Goal: Task Accomplishment & Management: Use online tool/utility

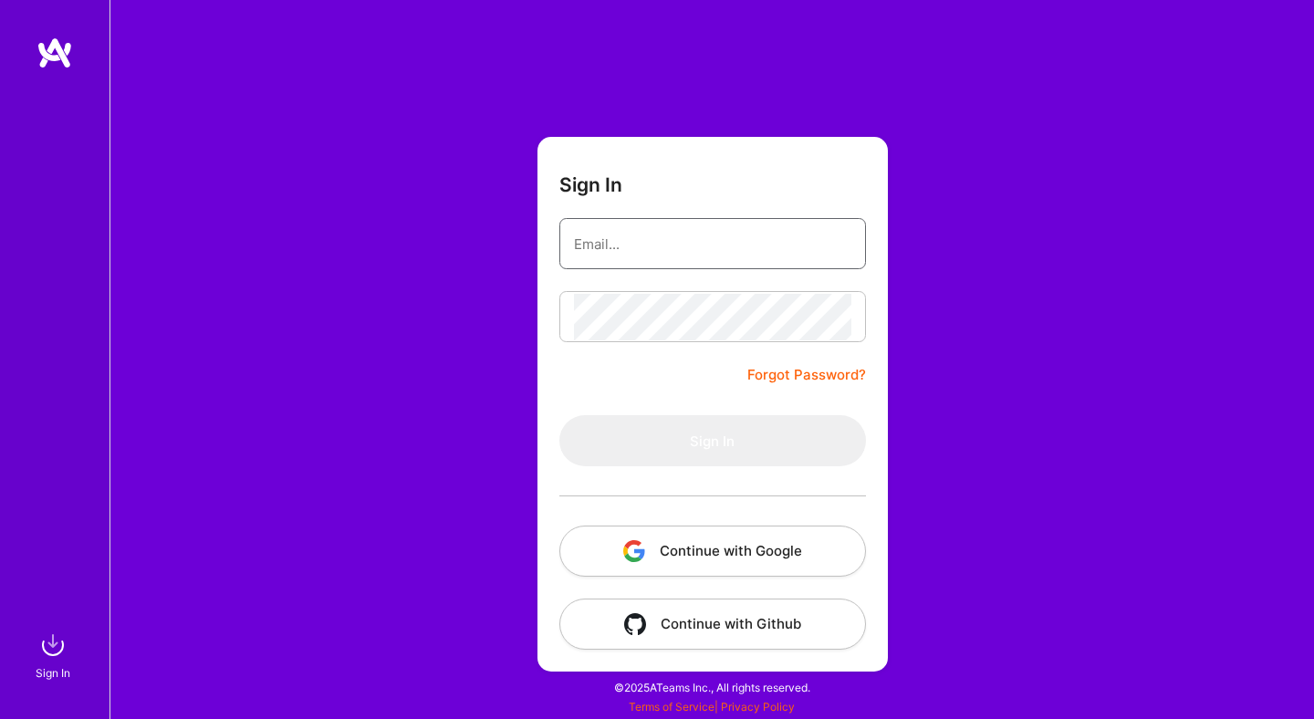
type input "[PERSON_NAME][EMAIL_ADDRESS][DOMAIN_NAME]"
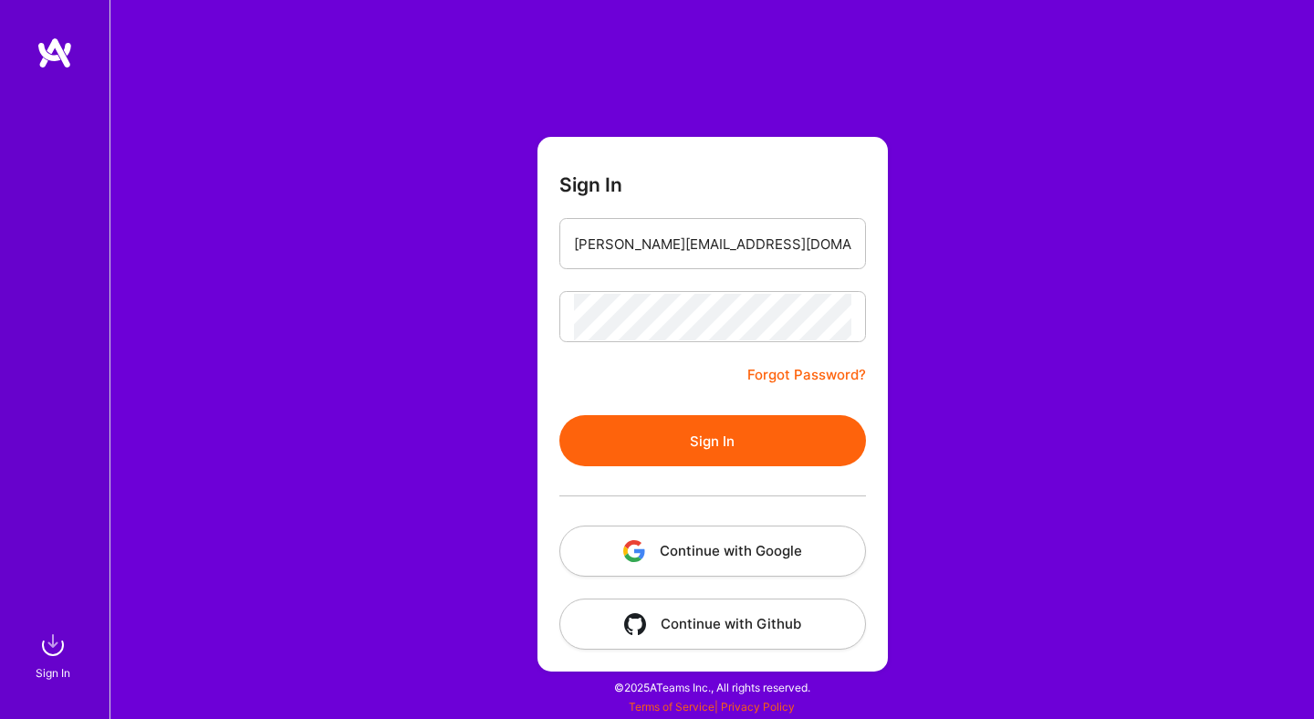
click at [998, 281] on div "Sign In [PERSON_NAME][EMAIL_ADDRESS][DOMAIN_NAME] Forgot Password? Sign In Cont…" at bounding box center [711, 359] width 1204 height 719
click at [708, 545] on button "Continue with Google" at bounding box center [712, 551] width 307 height 51
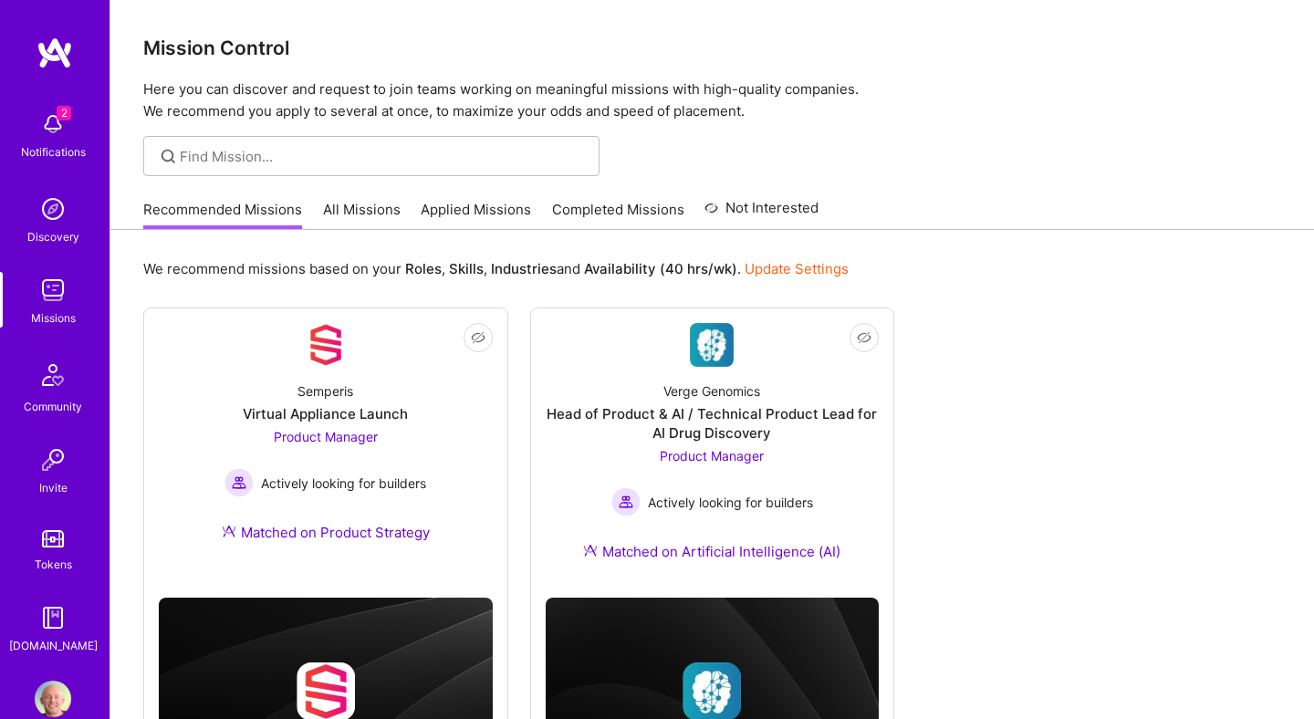
click at [355, 213] on link "All Missions" at bounding box center [362, 215] width 78 height 30
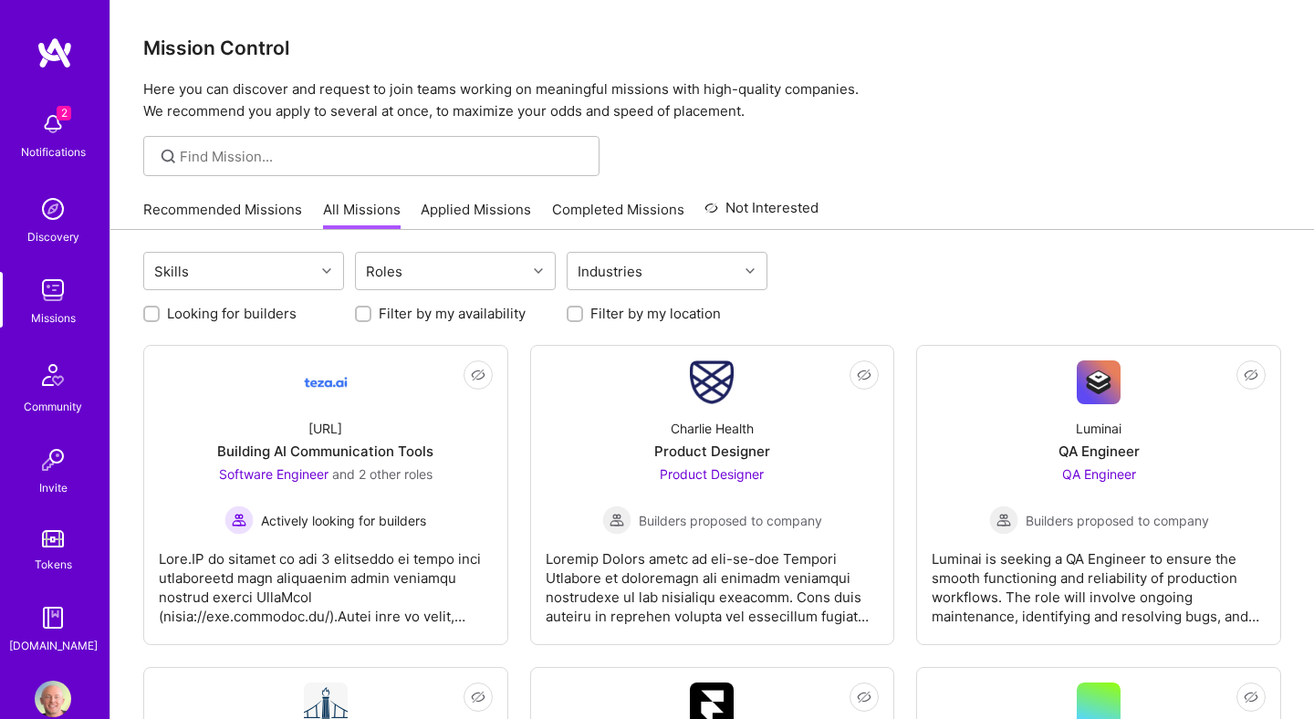
click at [193, 318] on label "Looking for builders" at bounding box center [232, 313] width 130 height 19
click at [160, 318] on input "Looking for builders" at bounding box center [153, 314] width 13 height 13
checkbox input "true"
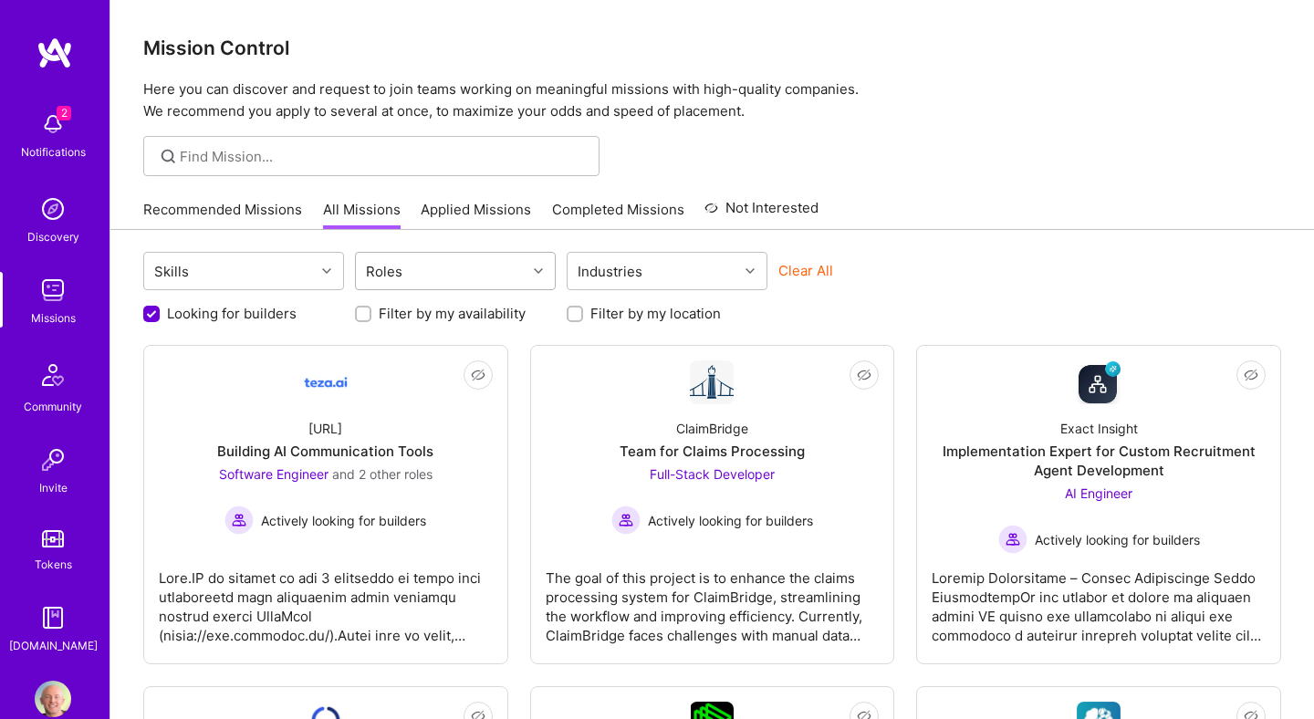
click at [457, 281] on div "Roles" at bounding box center [441, 271] width 171 height 36
type input "gro"
click at [467, 318] on div "Growth Marketer" at bounding box center [455, 317] width 179 height 19
checkbox input "true"
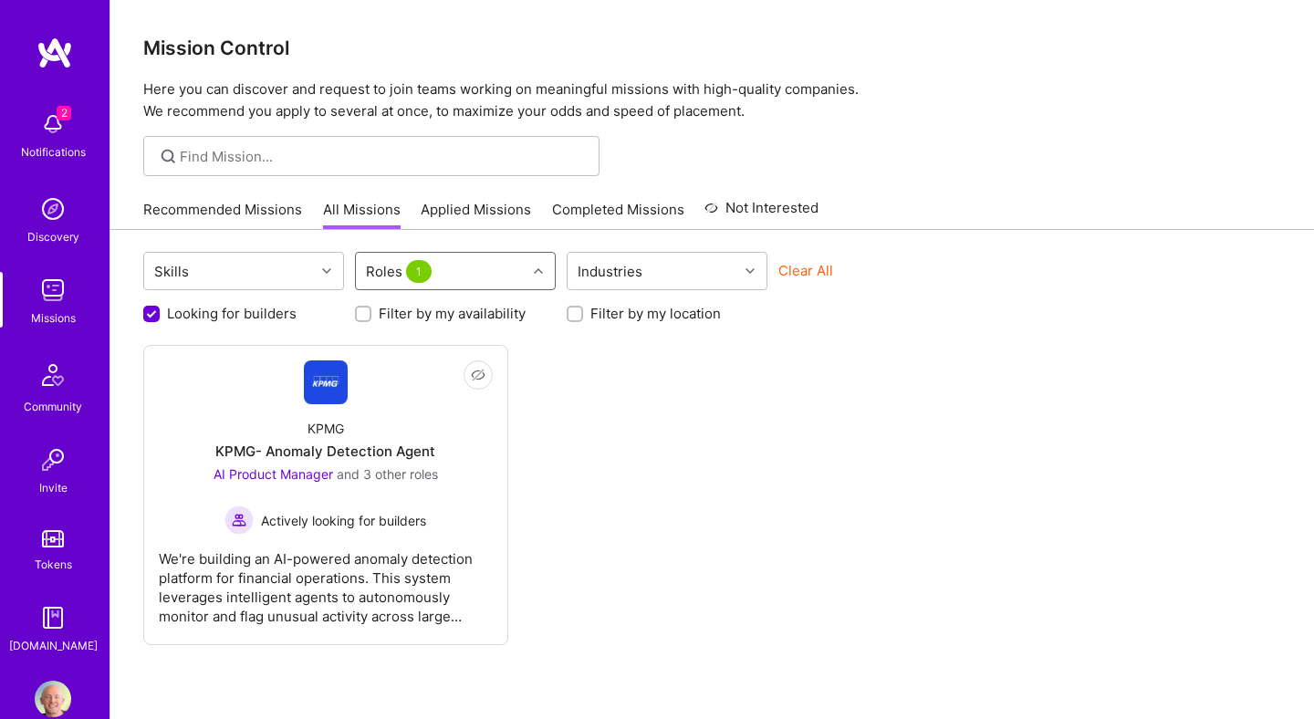
click at [484, 272] on div "Roles 1" at bounding box center [441, 271] width 171 height 36
type input "ma"
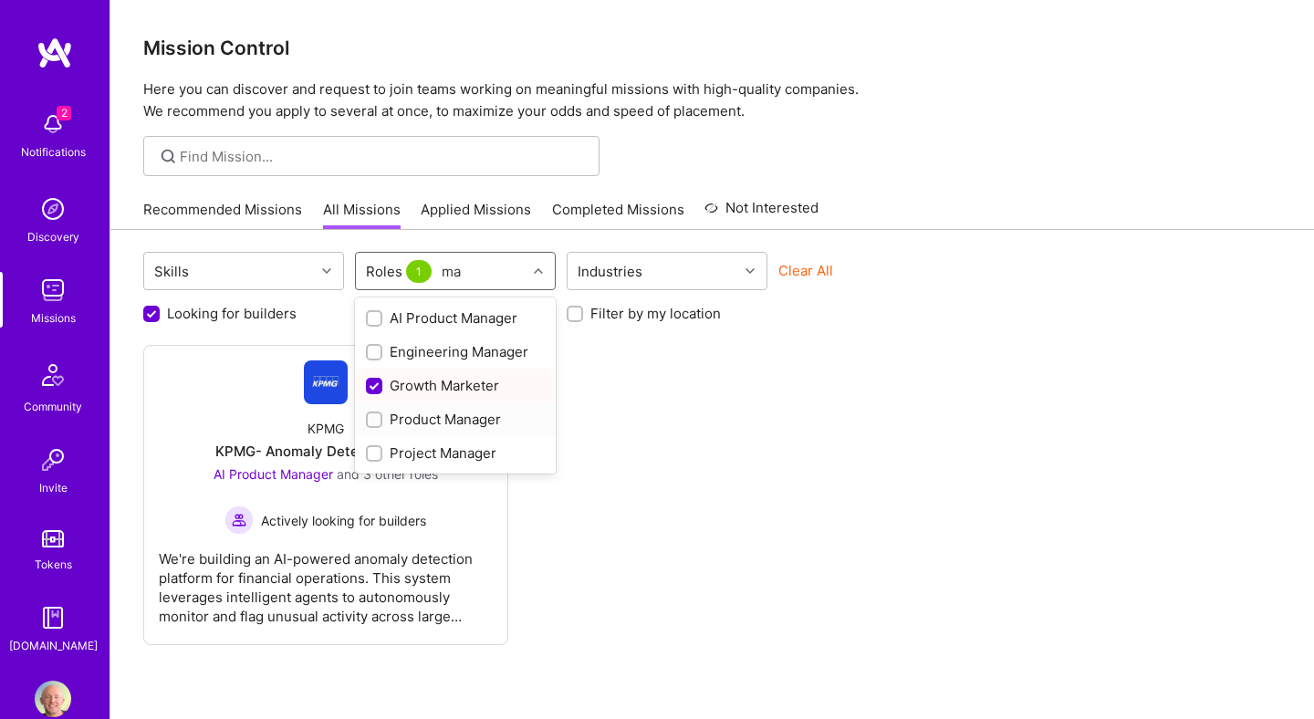
click at [443, 411] on div "Product Manager" at bounding box center [455, 419] width 179 height 19
checkbox input "true"
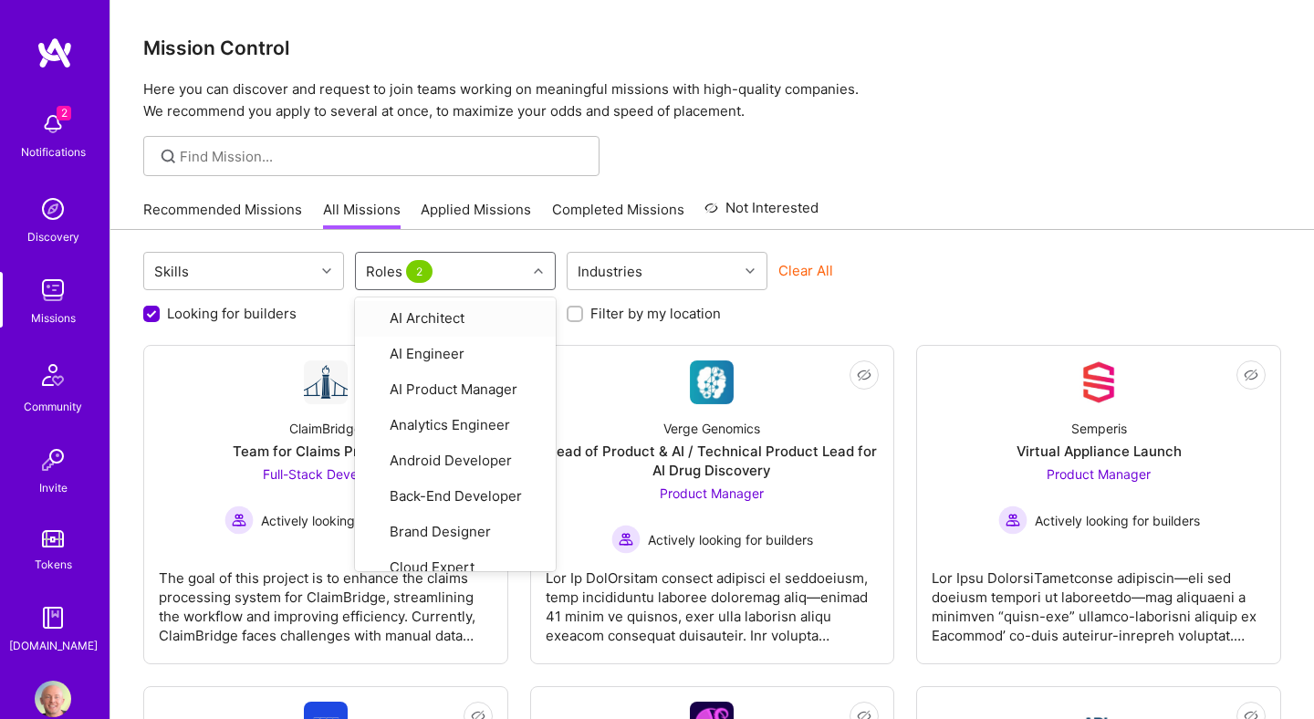
click at [478, 274] on div "Roles 2" at bounding box center [441, 271] width 171 height 36
type input "Pr"
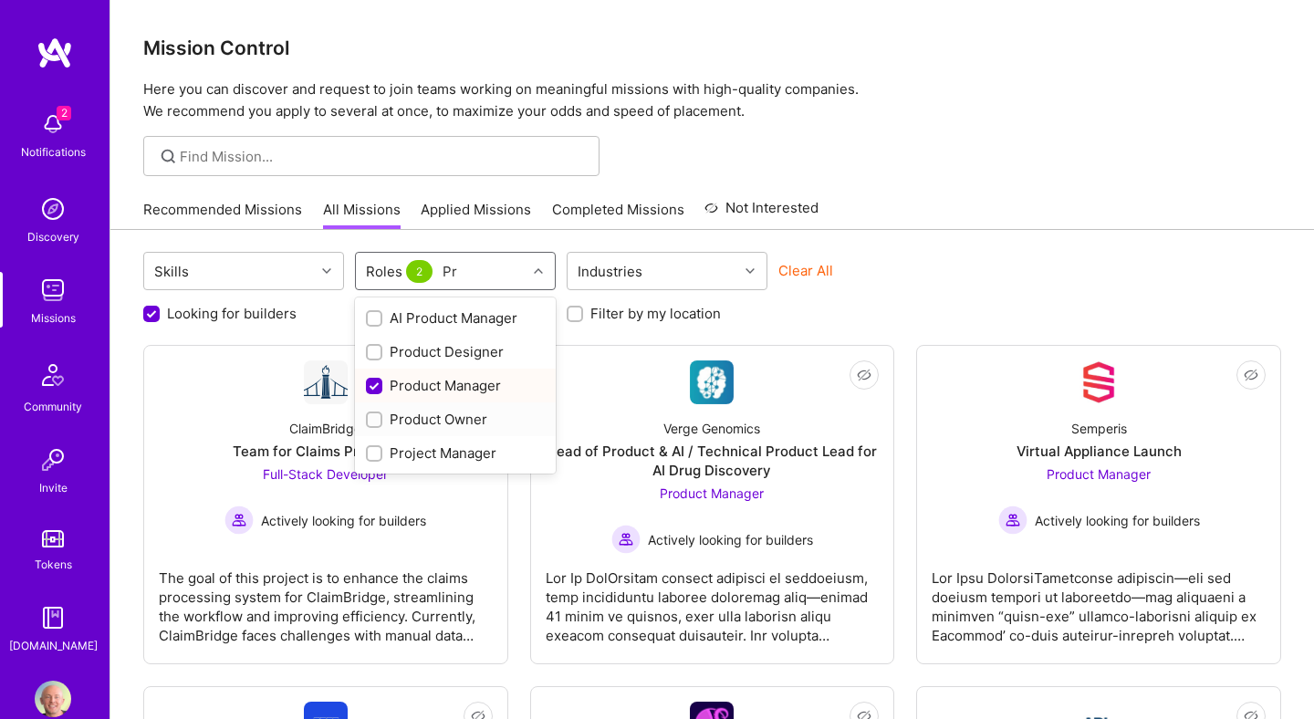
click at [429, 422] on div "Product Owner" at bounding box center [455, 419] width 179 height 19
checkbox input "true"
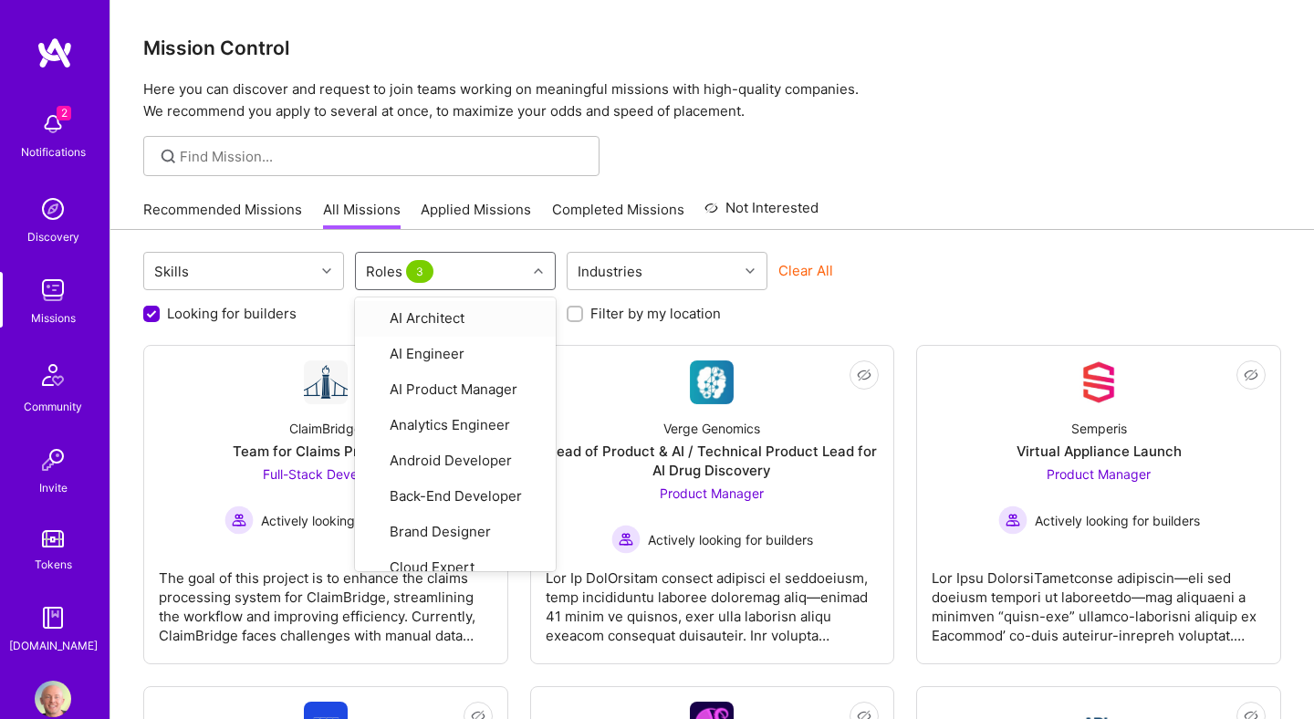
click at [470, 268] on div "Roles 3" at bounding box center [441, 271] width 171 height 36
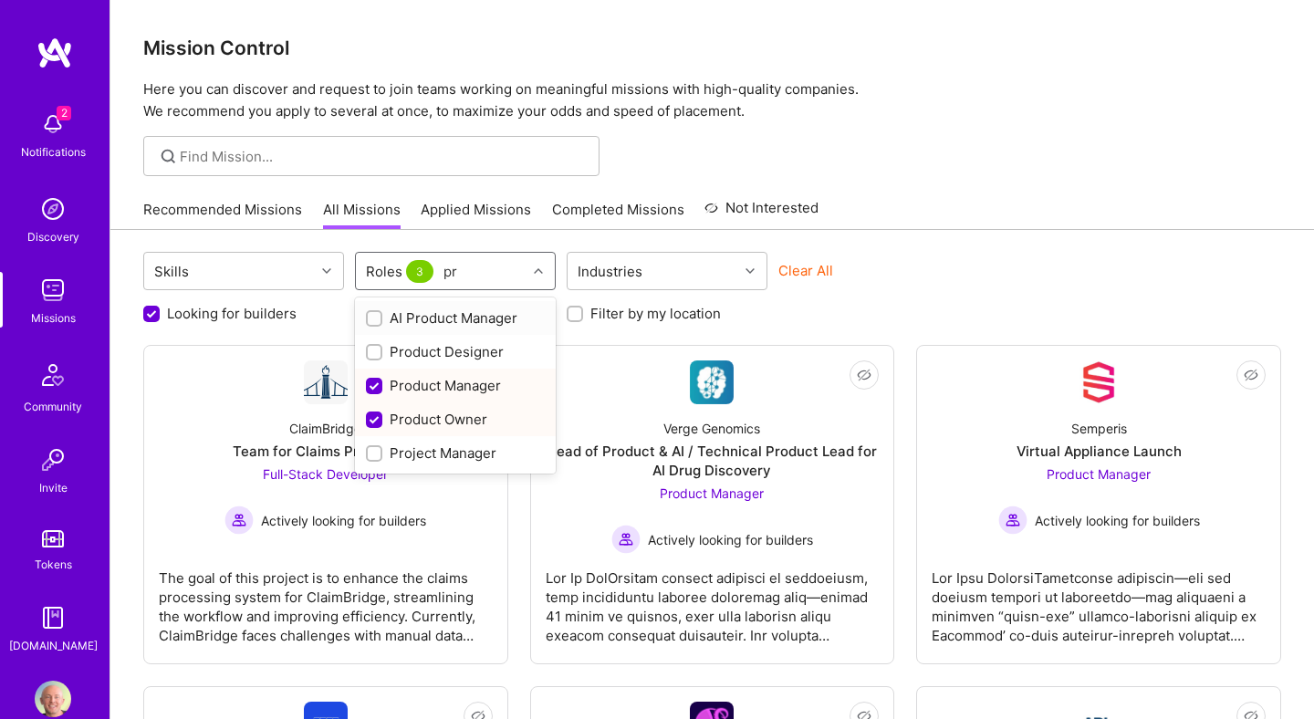
type input "pro"
click at [462, 454] on div "Project Manager" at bounding box center [455, 452] width 179 height 19
checkbox input "true"
type input "pro"
click at [467, 323] on div "AI Product Manager" at bounding box center [455, 317] width 179 height 19
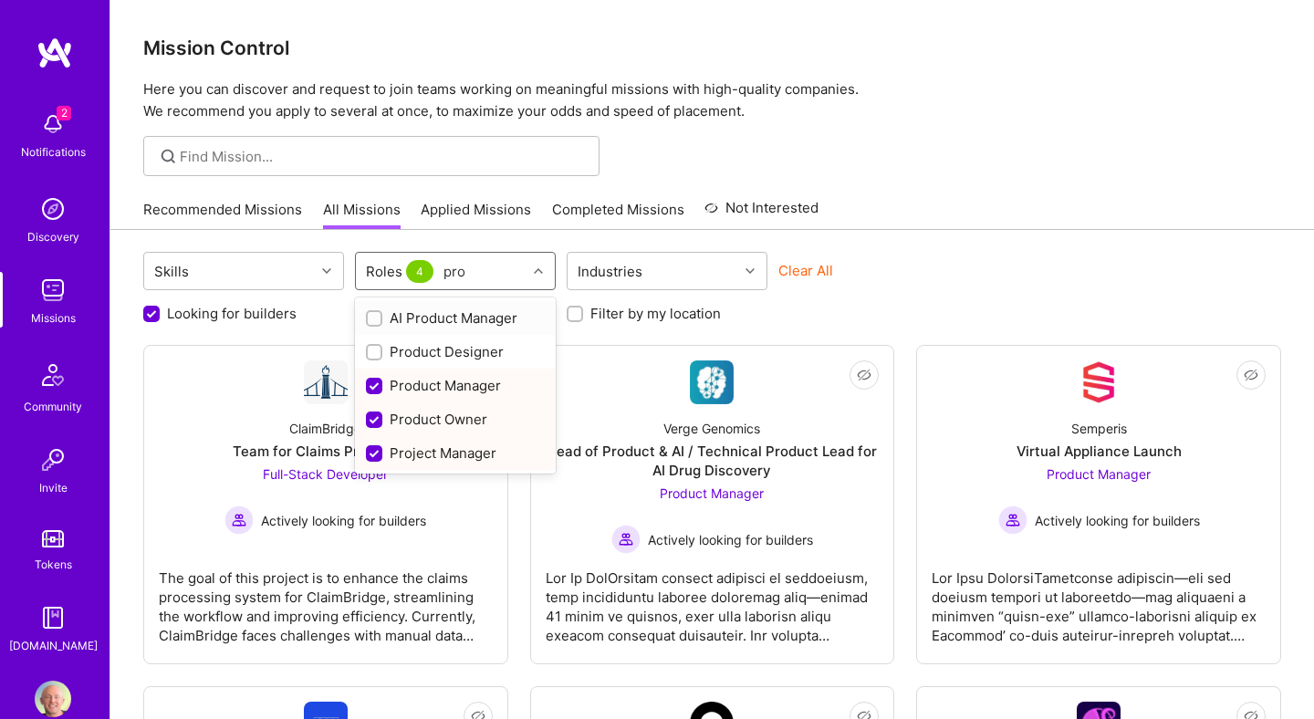
checkbox input "true"
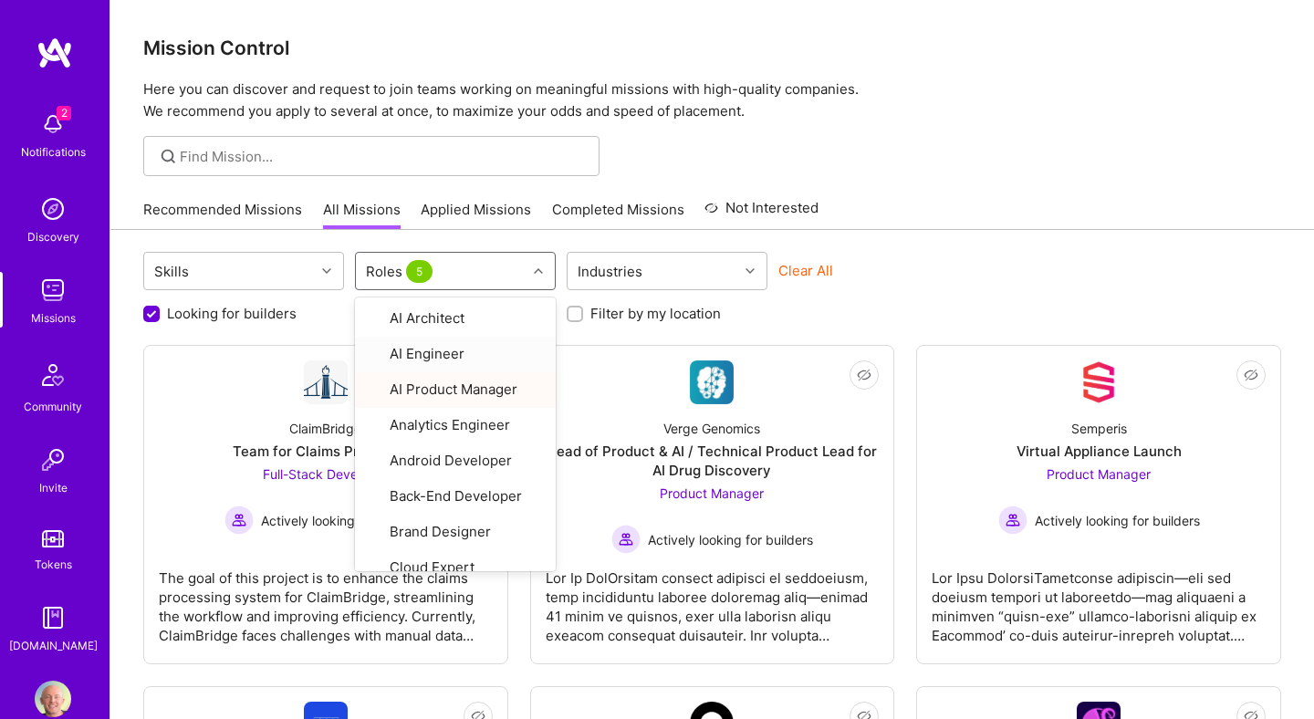
click at [1016, 285] on div "Skills option AI Product Manager, selected. option AI Engineer focused, 2 of 33…" at bounding box center [712, 273] width 1138 height 43
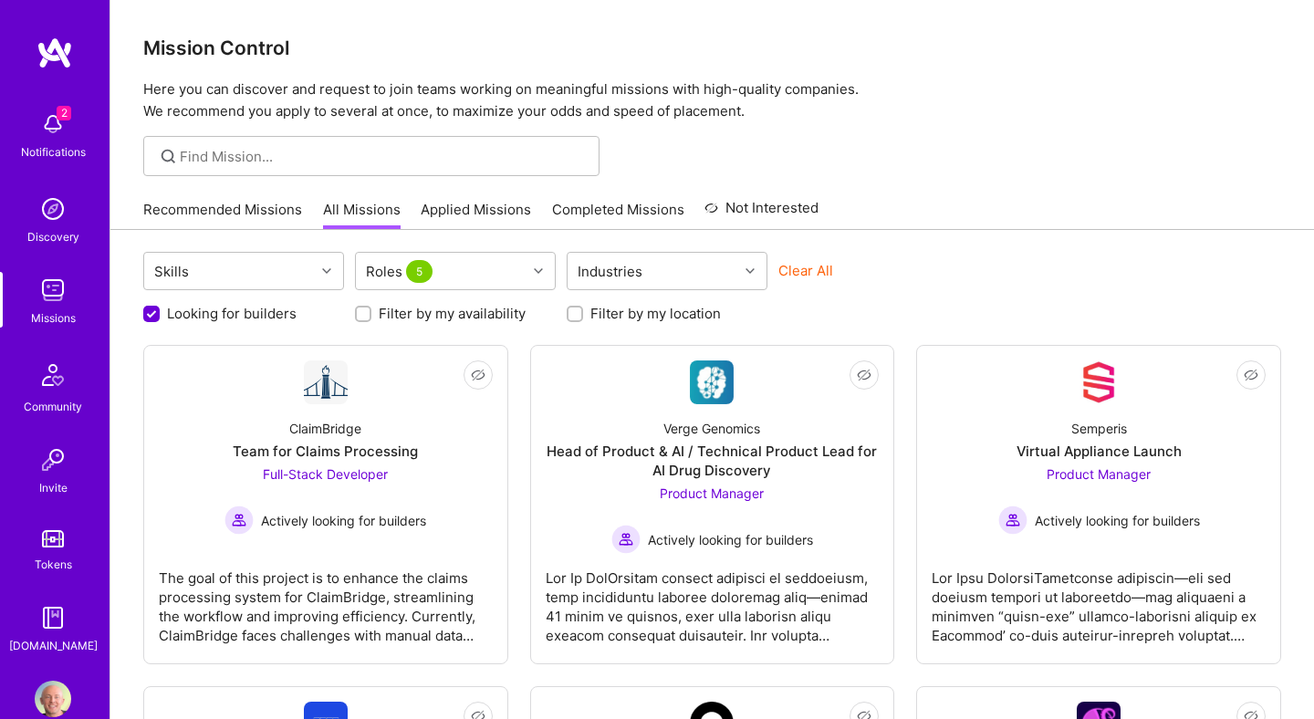
click at [575, 314] on input "Filter by my location" at bounding box center [576, 314] width 13 height 13
checkbox input "true"
click at [916, 147] on div at bounding box center [711, 156] width 1203 height 40
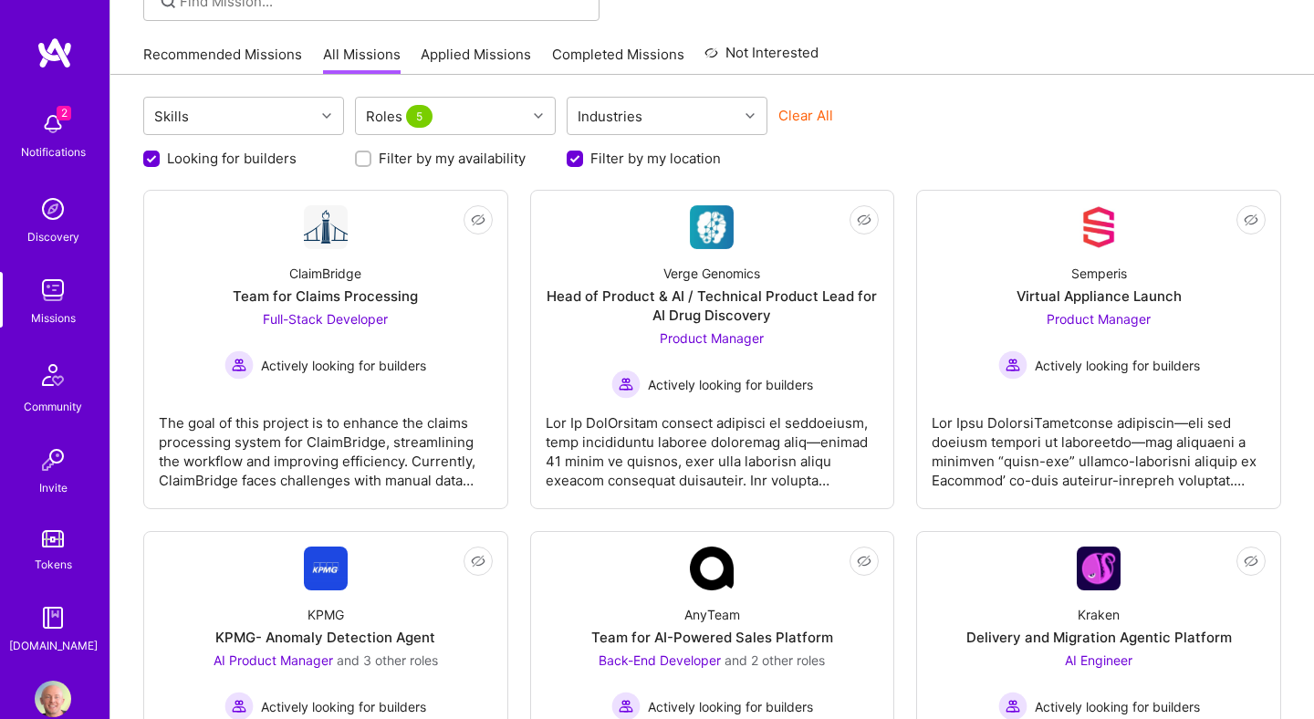
scroll to position [213, 0]
